Goal: Task Accomplishment & Management: Use online tool/utility

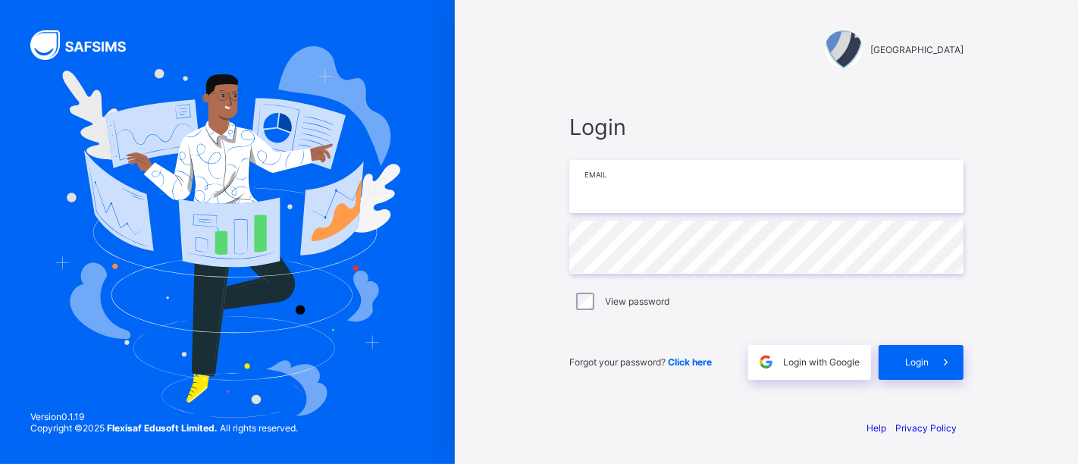
click at [756, 191] on input "email" at bounding box center [766, 186] width 394 height 53
type input "**********"
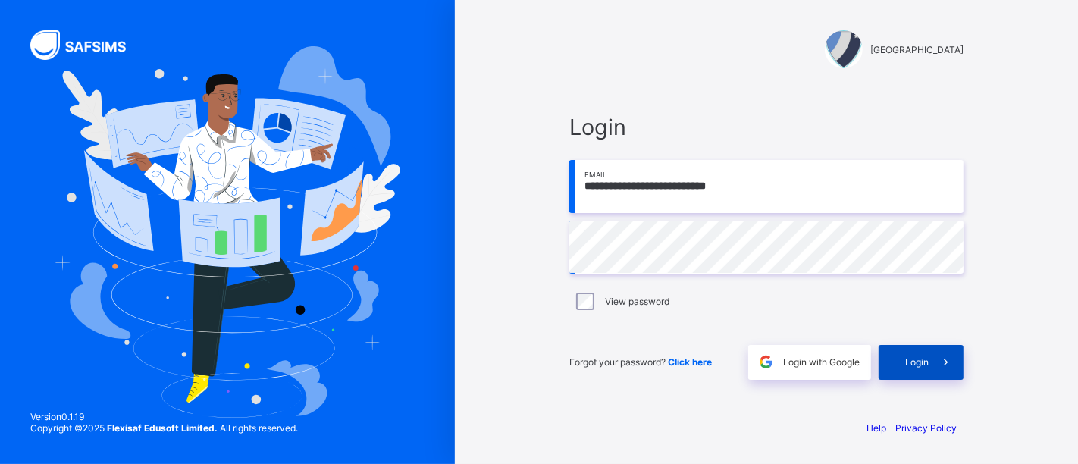
click at [918, 377] on div "Login" at bounding box center [921, 362] width 85 height 35
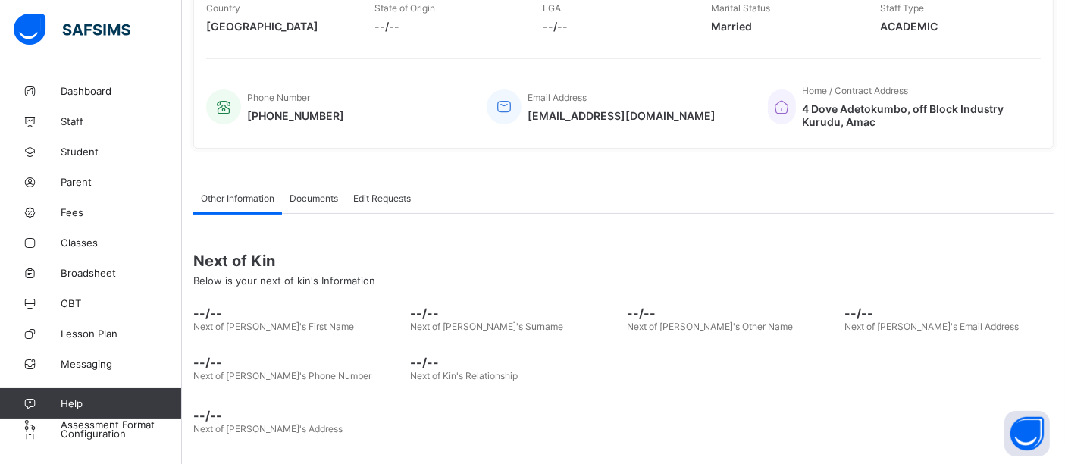
scroll to position [214, 0]
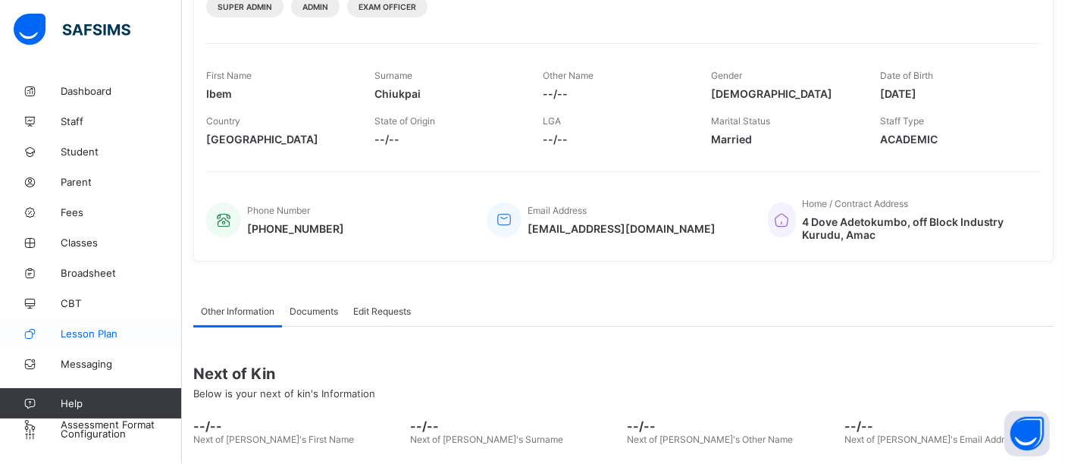
click at [79, 332] on span "Lesson Plan" at bounding box center [121, 333] width 121 height 12
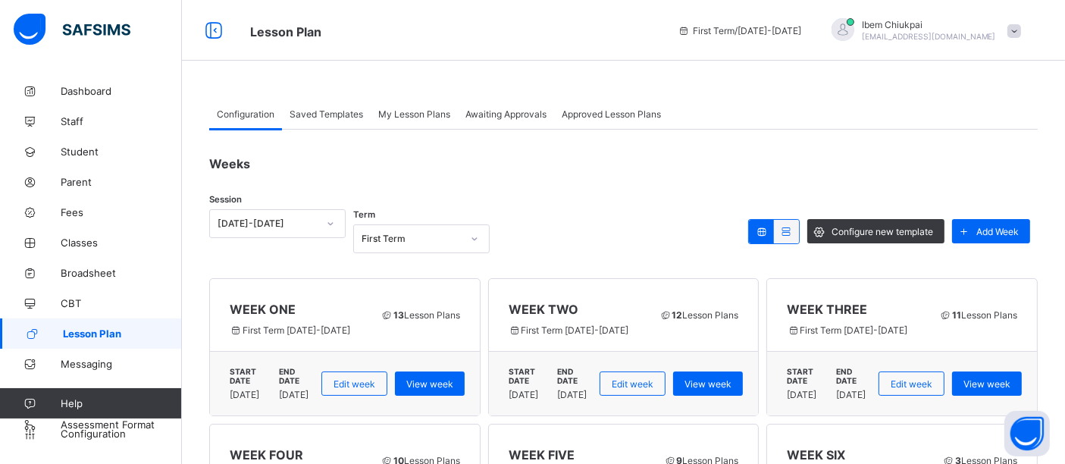
click at [414, 117] on span "My Lesson Plans" at bounding box center [414, 113] width 72 height 11
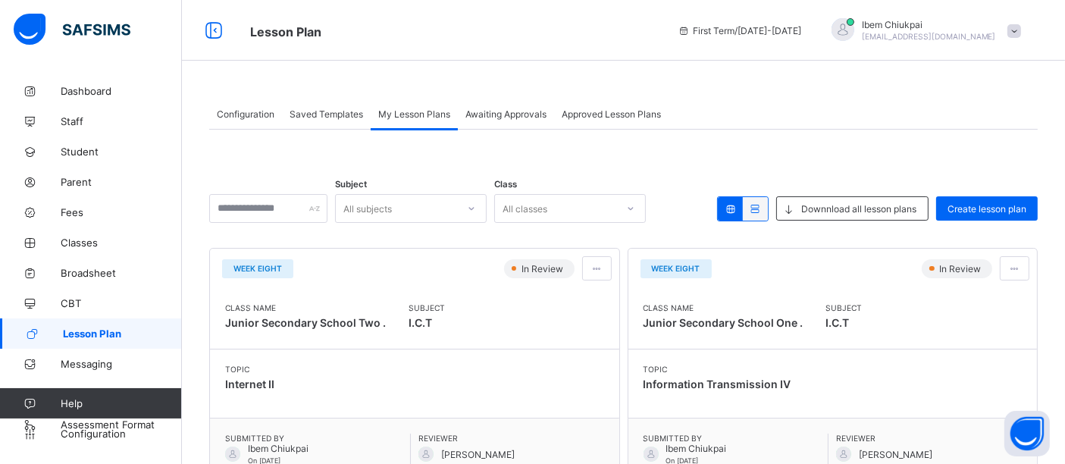
click at [412, 112] on span "My Lesson Plans" at bounding box center [414, 113] width 72 height 11
click at [512, 108] on span "Awaiting Approvals" at bounding box center [505, 113] width 81 height 11
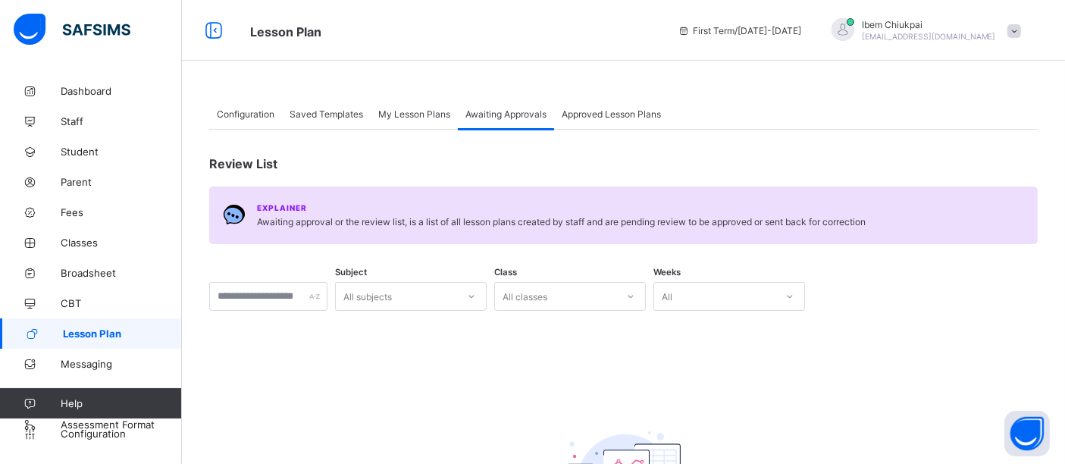
click at [605, 108] on span "Approved Lesson Plans" at bounding box center [611, 113] width 99 height 11
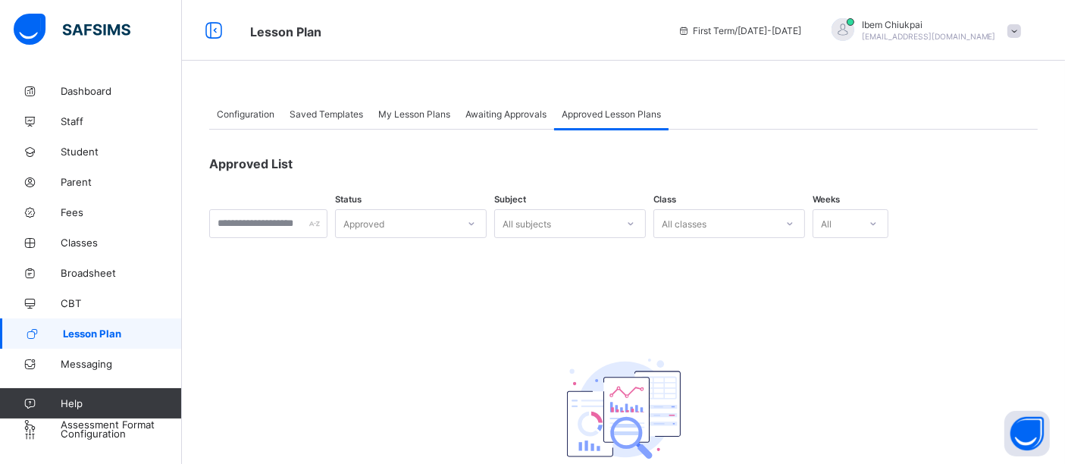
click at [422, 114] on span "My Lesson Plans" at bounding box center [414, 113] width 72 height 11
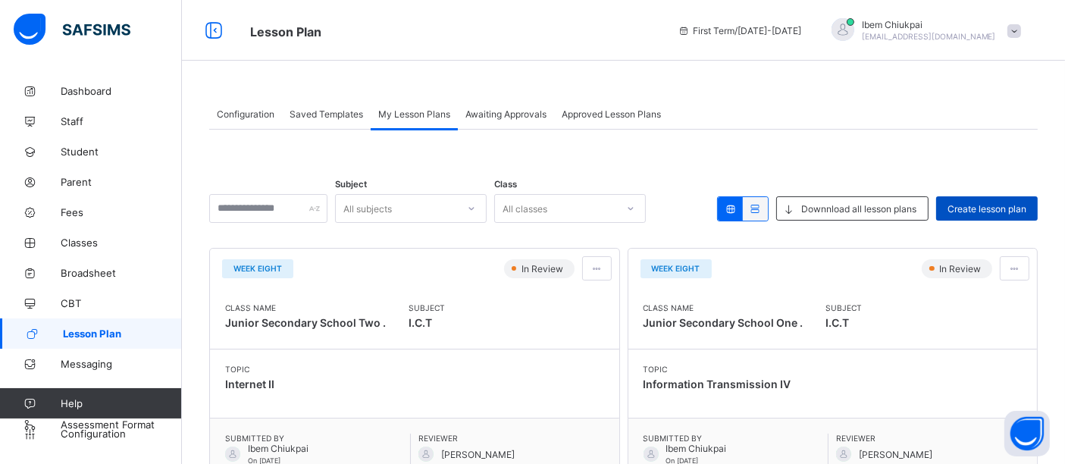
click at [1005, 211] on span "Create lesson plan" at bounding box center [987, 208] width 79 height 11
